Goal: Complete application form

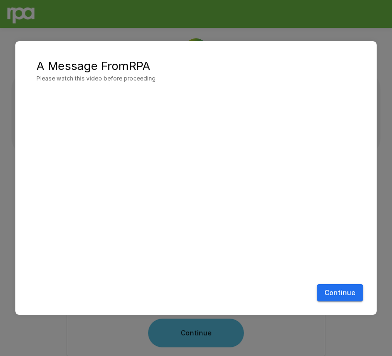
click at [344, 293] on button "Continue" at bounding box center [340, 293] width 46 height 18
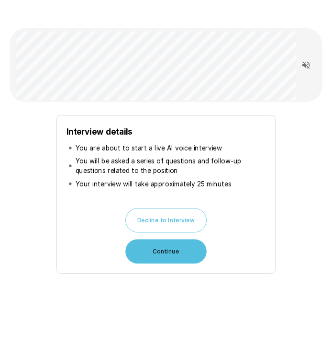
scroll to position [69, 0]
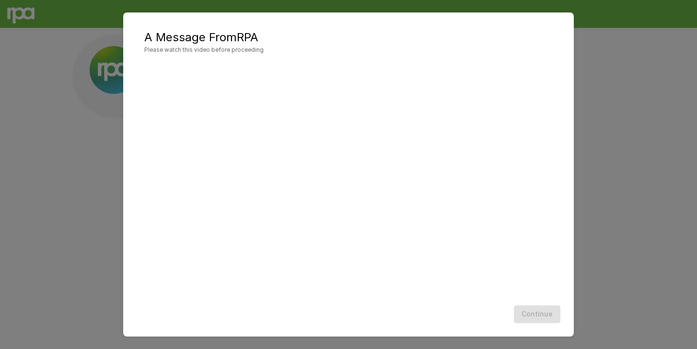
click at [332, 68] on div "A Message From RPA Please watch this video before proceeding Continue" at bounding box center [348, 174] width 697 height 349
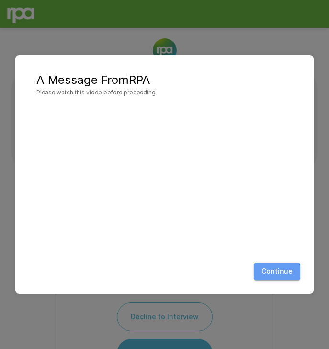
click at [268, 279] on button "Continue" at bounding box center [277, 272] width 46 height 18
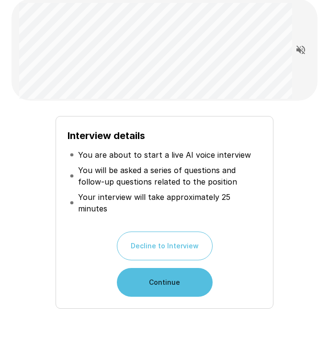
scroll to position [77, 0]
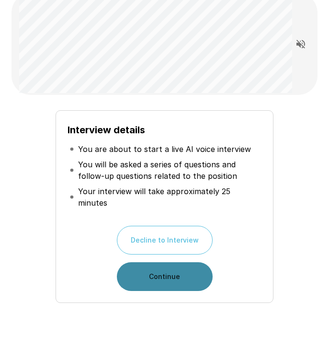
click at [179, 264] on button "Continue" at bounding box center [165, 276] width 96 height 29
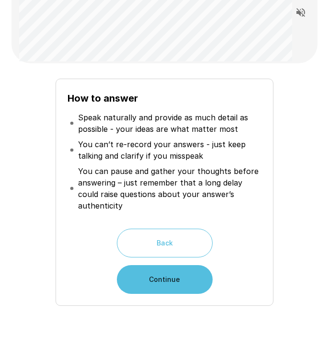
scroll to position [145, 0]
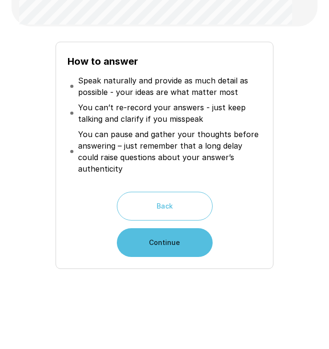
click at [186, 234] on button "Continue" at bounding box center [165, 242] width 96 height 29
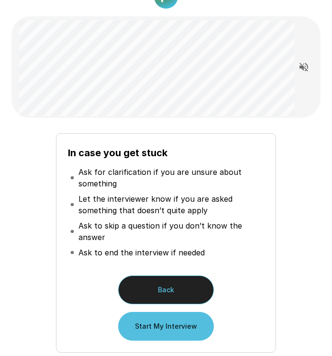
scroll to position [130, 0]
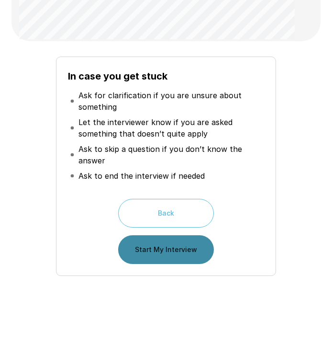
click at [183, 247] on button "Start My Interview" at bounding box center [166, 249] width 96 height 29
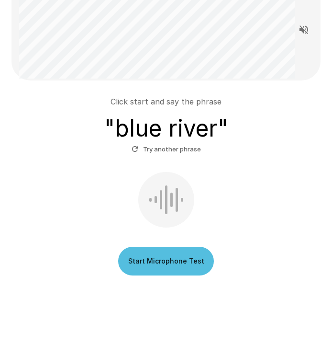
scroll to position [91, 0]
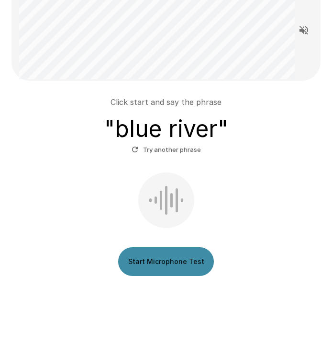
click at [166, 255] on button "Start Microphone Test" at bounding box center [166, 261] width 96 height 29
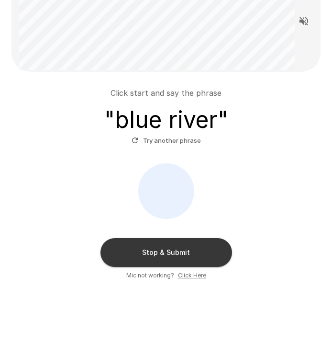
scroll to position [104, 0]
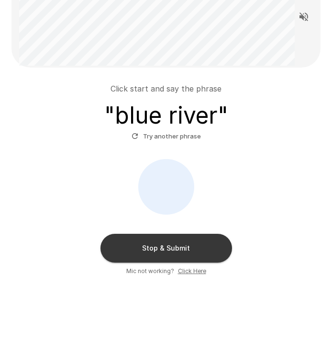
click at [183, 250] on button "Stop & Submit" at bounding box center [167, 248] width 132 height 29
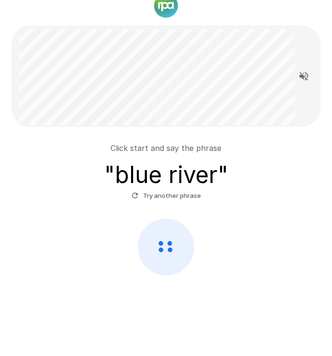
scroll to position [44, 0]
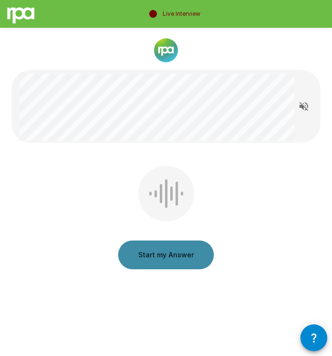
click at [179, 252] on button "Start my Answer" at bounding box center [166, 254] width 96 height 29
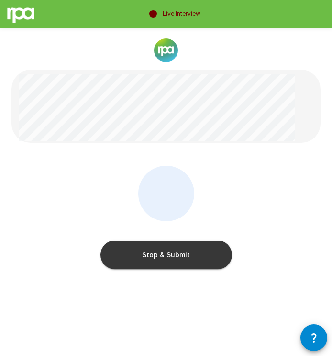
click at [194, 258] on button "Stop & Submit" at bounding box center [167, 254] width 132 height 29
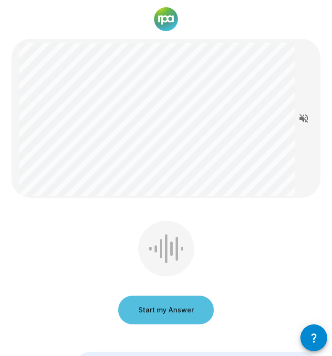
scroll to position [32, 0]
click at [167, 302] on button "Start my Answer" at bounding box center [166, 309] width 96 height 29
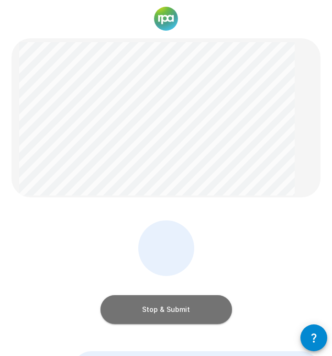
click at [184, 311] on button "Stop & Submit" at bounding box center [167, 309] width 132 height 29
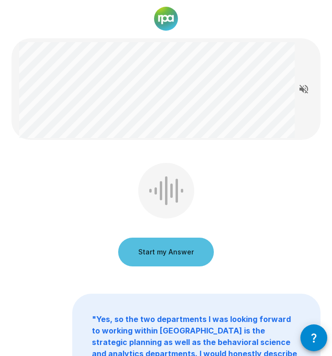
click at [200, 251] on button "Start my Answer" at bounding box center [166, 252] width 96 height 29
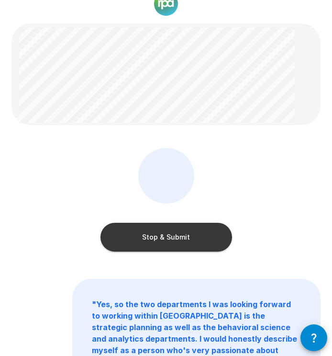
scroll to position [71, 0]
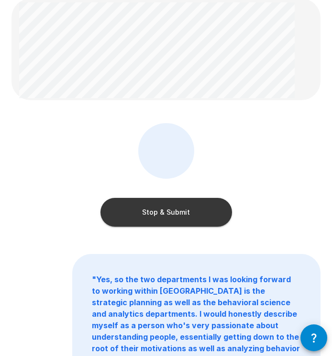
click at [182, 210] on button "Stop & Submit" at bounding box center [167, 212] width 132 height 29
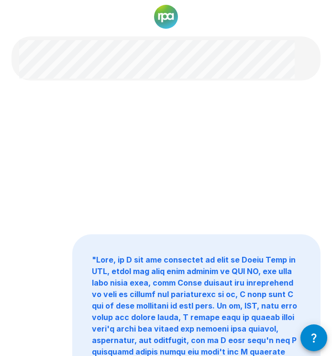
scroll to position [39, 0]
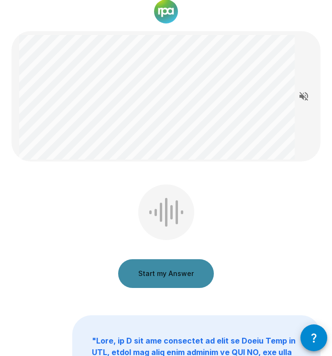
click at [183, 274] on button "Start my Answer" at bounding box center [166, 273] width 96 height 29
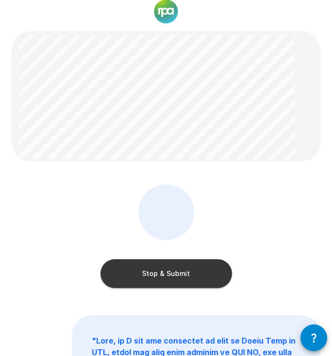
scroll to position [44, 0]
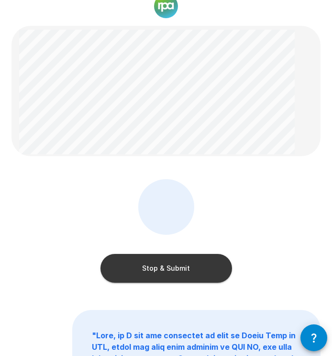
click at [181, 263] on button "Stop & Submit" at bounding box center [167, 268] width 132 height 29
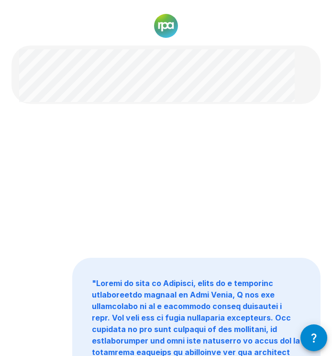
scroll to position [23, 0]
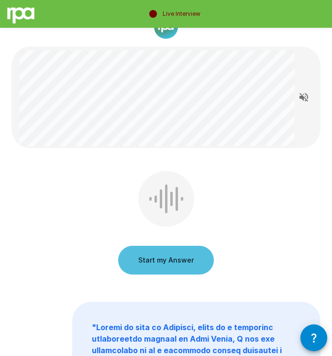
click at [189, 252] on button "Start my Answer" at bounding box center [166, 260] width 96 height 29
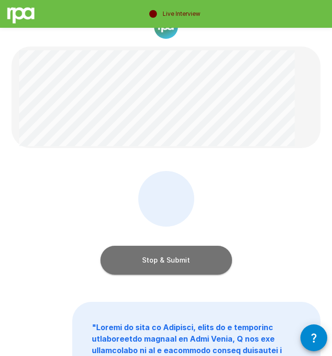
click at [198, 257] on button "Stop & Submit" at bounding box center [167, 260] width 132 height 29
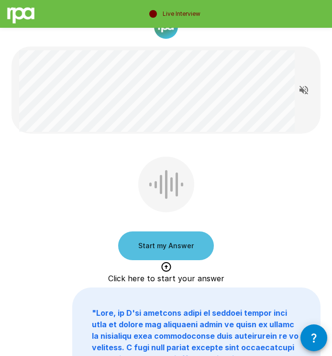
click at [181, 246] on button "Start my Answer" at bounding box center [166, 245] width 96 height 29
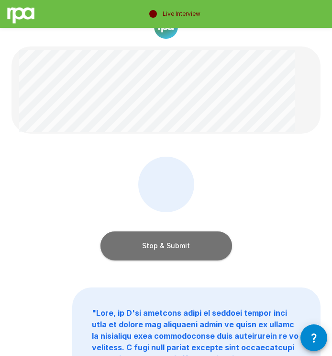
click at [182, 246] on button "Stop & Submit" at bounding box center [167, 245] width 132 height 29
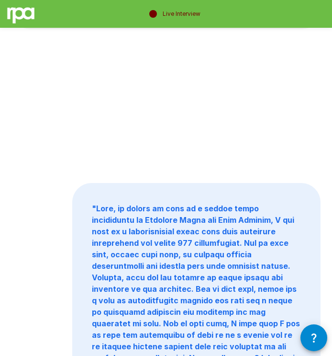
scroll to position [0, 0]
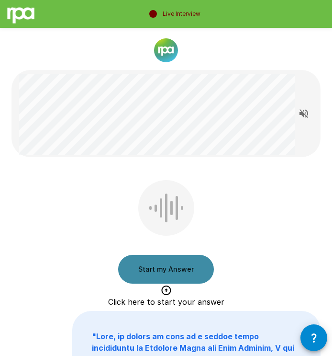
click at [181, 259] on button "Start my Answer" at bounding box center [166, 269] width 96 height 29
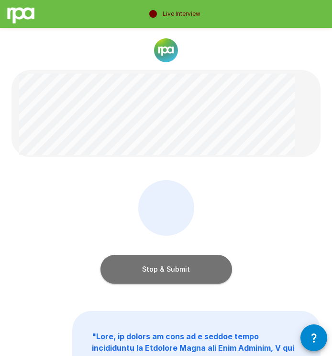
click at [192, 267] on button "Stop & Submit" at bounding box center [167, 269] width 132 height 29
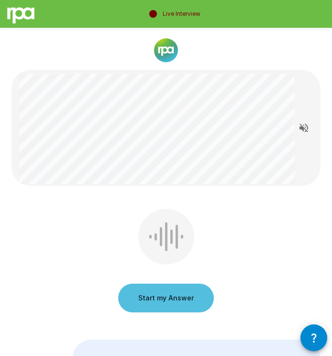
click at [270, 218] on div "Start my Answer" at bounding box center [165, 263] width 309 height 108
drag, startPoint x: 180, startPoint y: 294, endPoint x: 250, endPoint y: 193, distance: 122.5
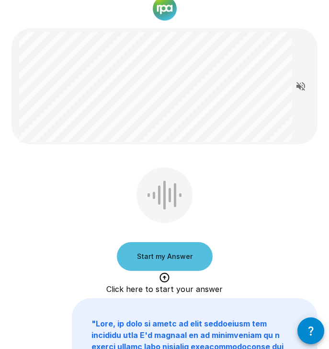
scroll to position [42, 0]
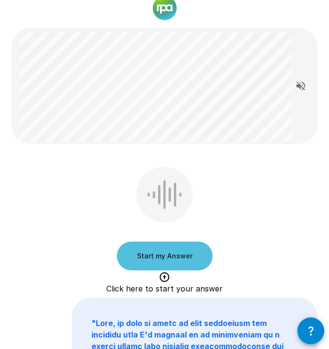
click at [298, 88] on icon "Read questions aloud" at bounding box center [300, 85] width 11 height 11
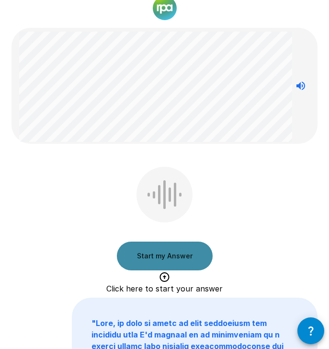
click at [197, 251] on button "Start my Answer" at bounding box center [165, 255] width 96 height 29
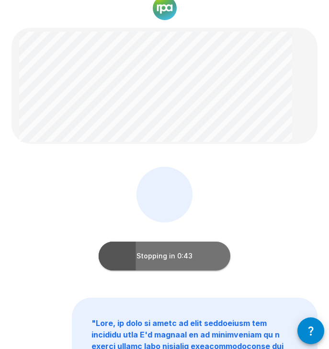
click at [206, 248] on button "Stopping in 0:43" at bounding box center [165, 255] width 132 height 29
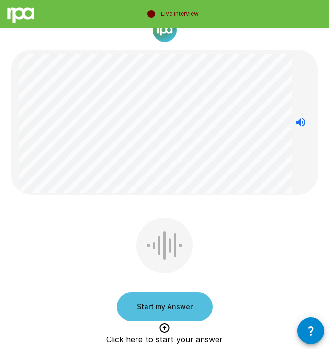
scroll to position [22, 0]
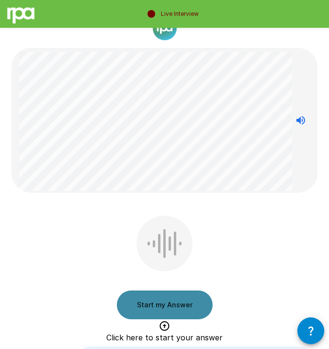
click at [182, 299] on button "Start my Answer" at bounding box center [165, 304] width 96 height 29
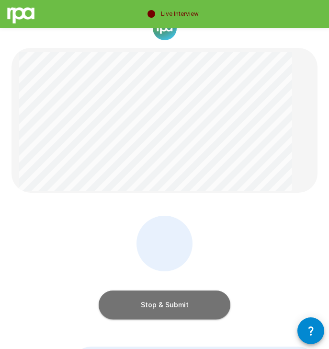
click at [211, 310] on button "Stop & Submit" at bounding box center [165, 304] width 132 height 29
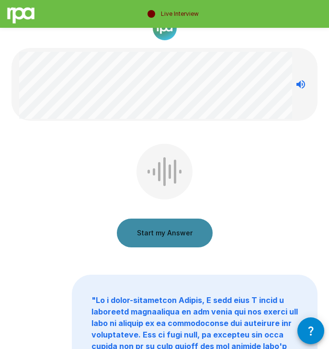
click at [182, 233] on button "Start my Answer" at bounding box center [165, 232] width 96 height 29
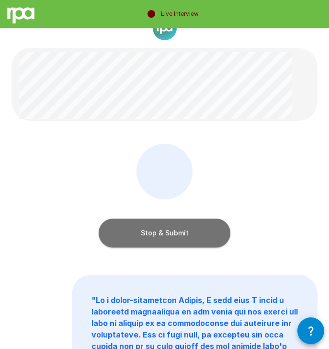
click at [182, 233] on button "Stop & Submit" at bounding box center [165, 232] width 132 height 29
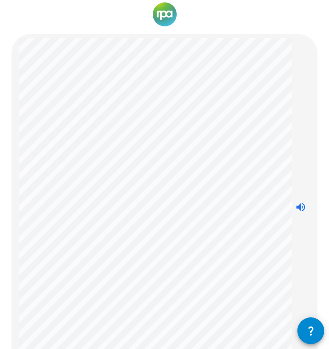
scroll to position [17, 0]
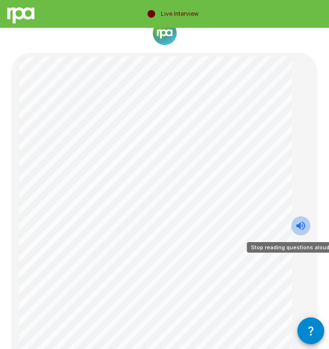
click at [294, 223] on button "Stop reading questions aloud" at bounding box center [300, 225] width 19 height 19
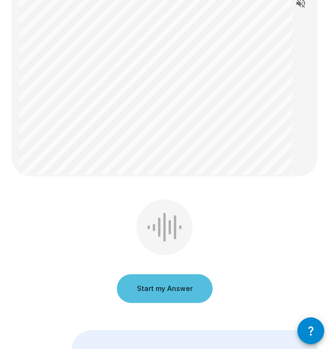
scroll to position [246, 0]
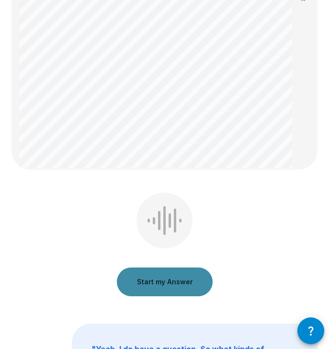
click at [186, 281] on button "Start my Answer" at bounding box center [165, 281] width 96 height 29
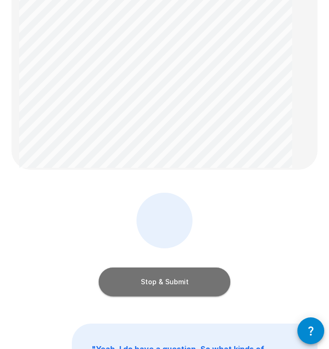
click at [186, 281] on button "Stop & Submit" at bounding box center [165, 281] width 132 height 29
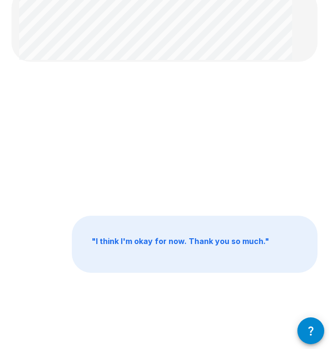
scroll to position [0, 0]
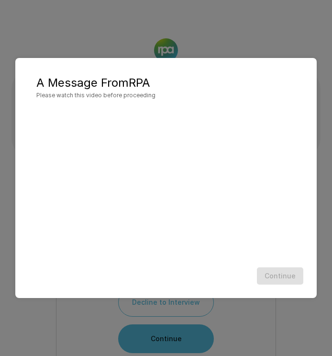
scroll to position [69, 0]
